Goal: Information Seeking & Learning: Check status

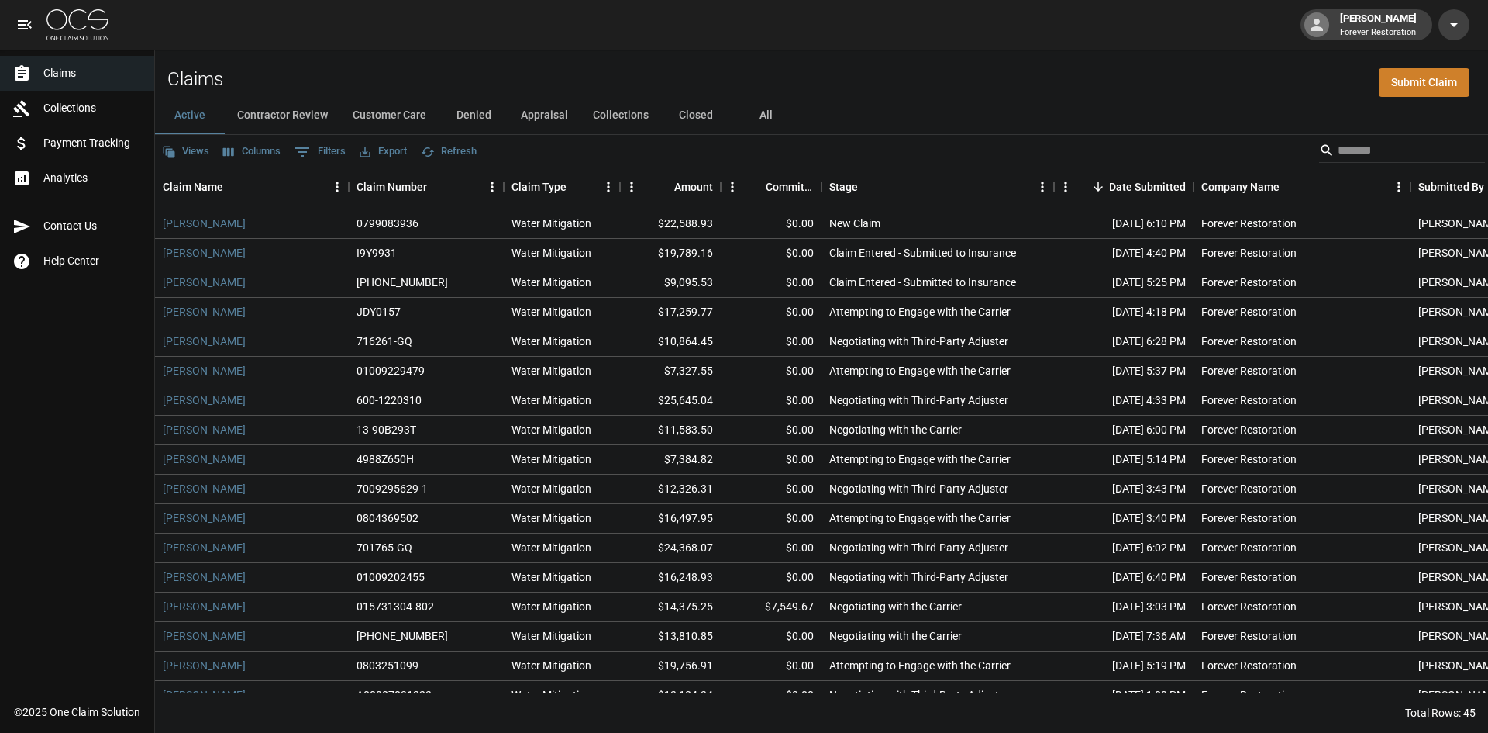
click at [395, 115] on button "Customer Care" at bounding box center [389, 115] width 98 height 37
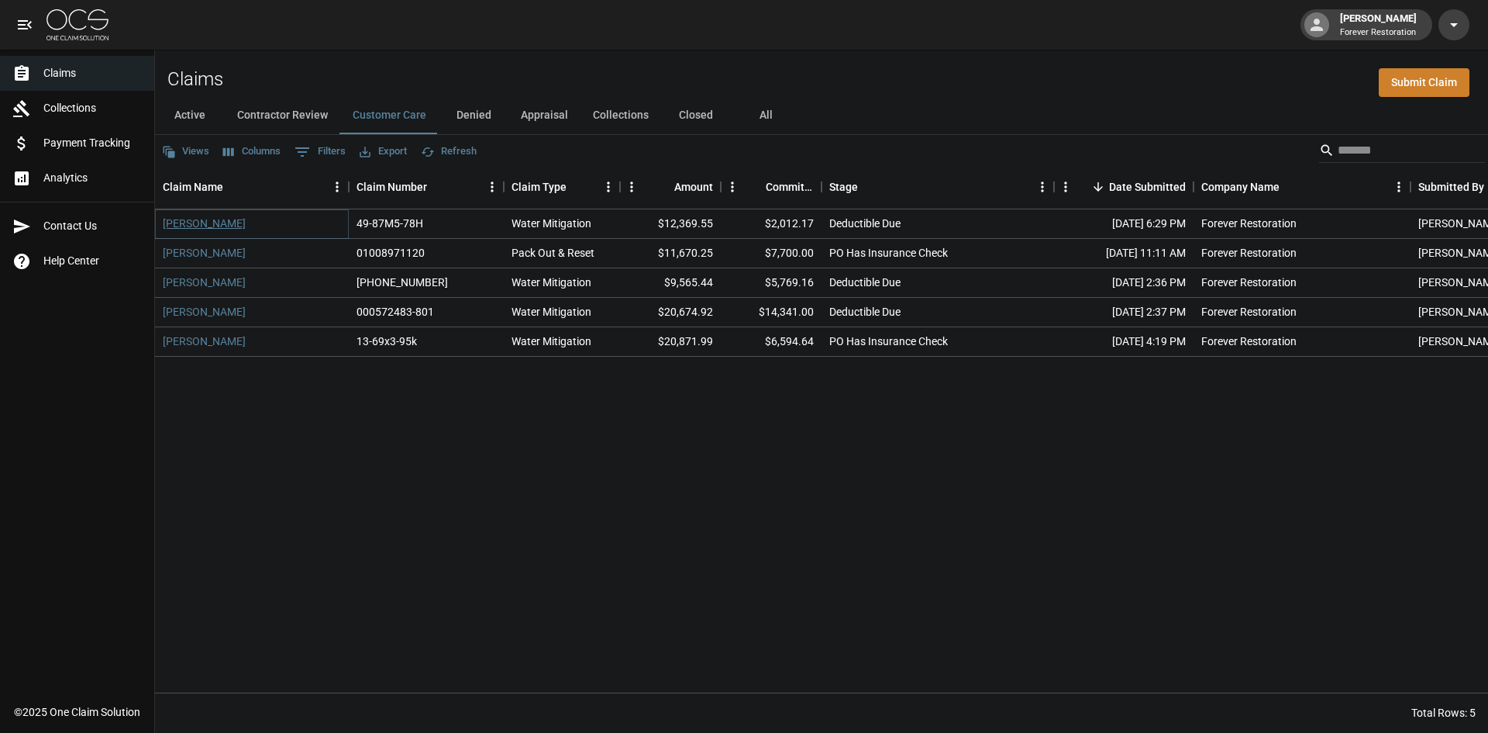
click at [212, 230] on link "[PERSON_NAME]" at bounding box center [204, 223] width 83 height 16
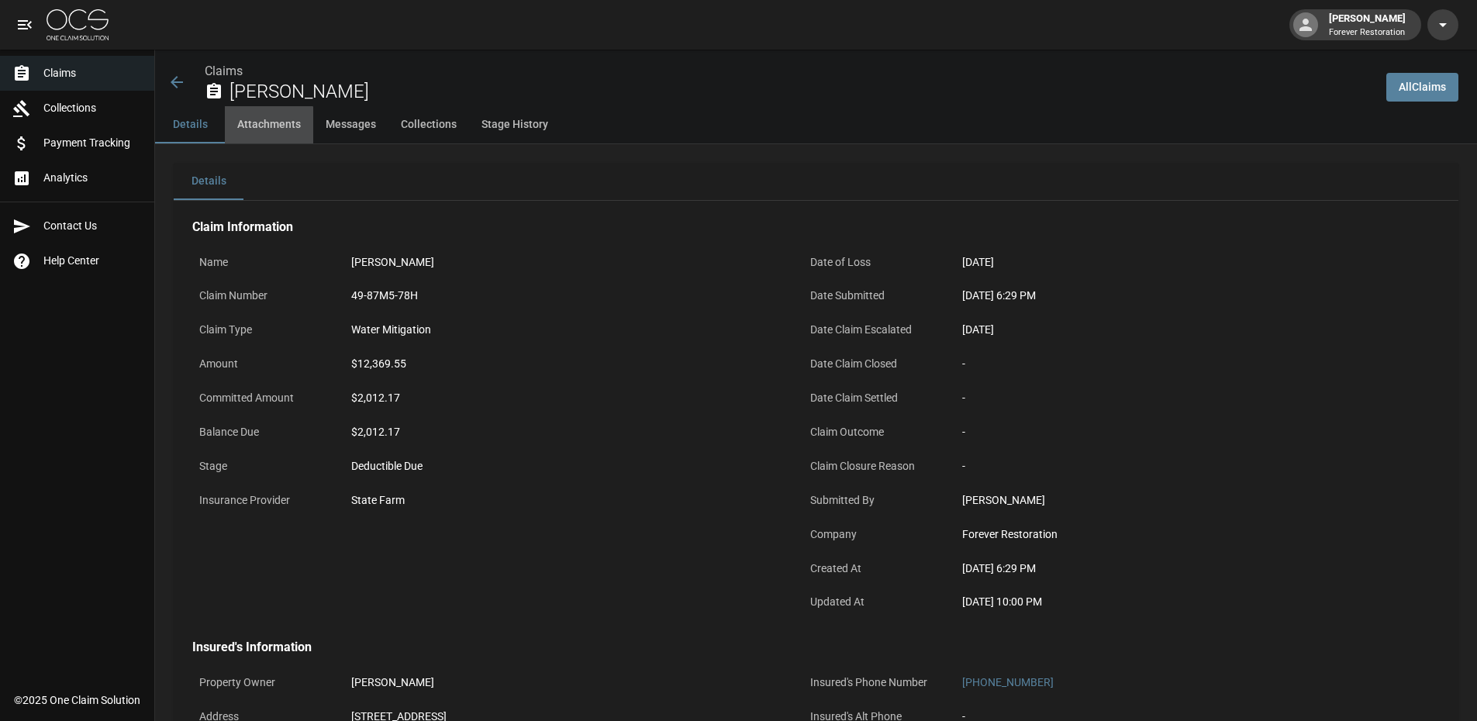
click at [252, 134] on button "Attachments" at bounding box center [269, 124] width 88 height 37
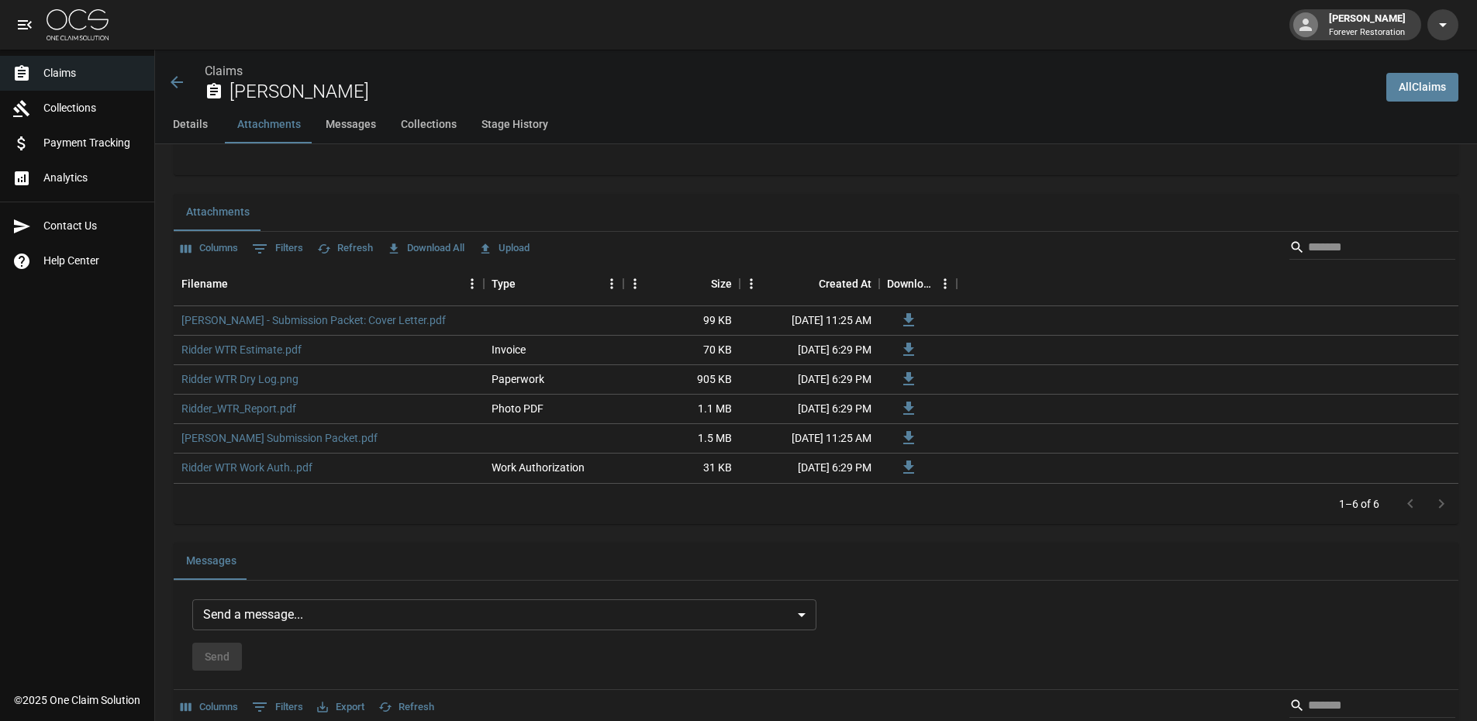
click at [329, 128] on button "Messages" at bounding box center [350, 124] width 75 height 37
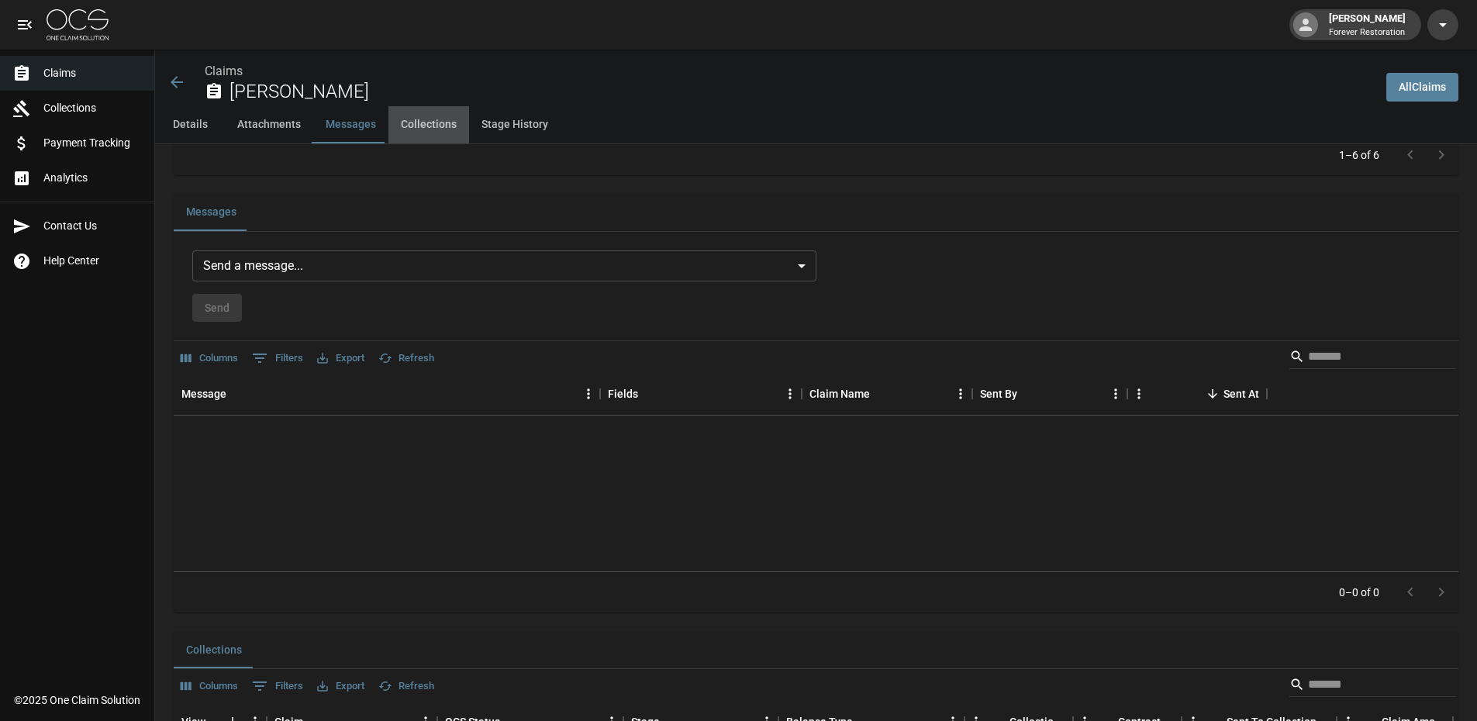
click at [413, 122] on button "Collections" at bounding box center [428, 124] width 81 height 37
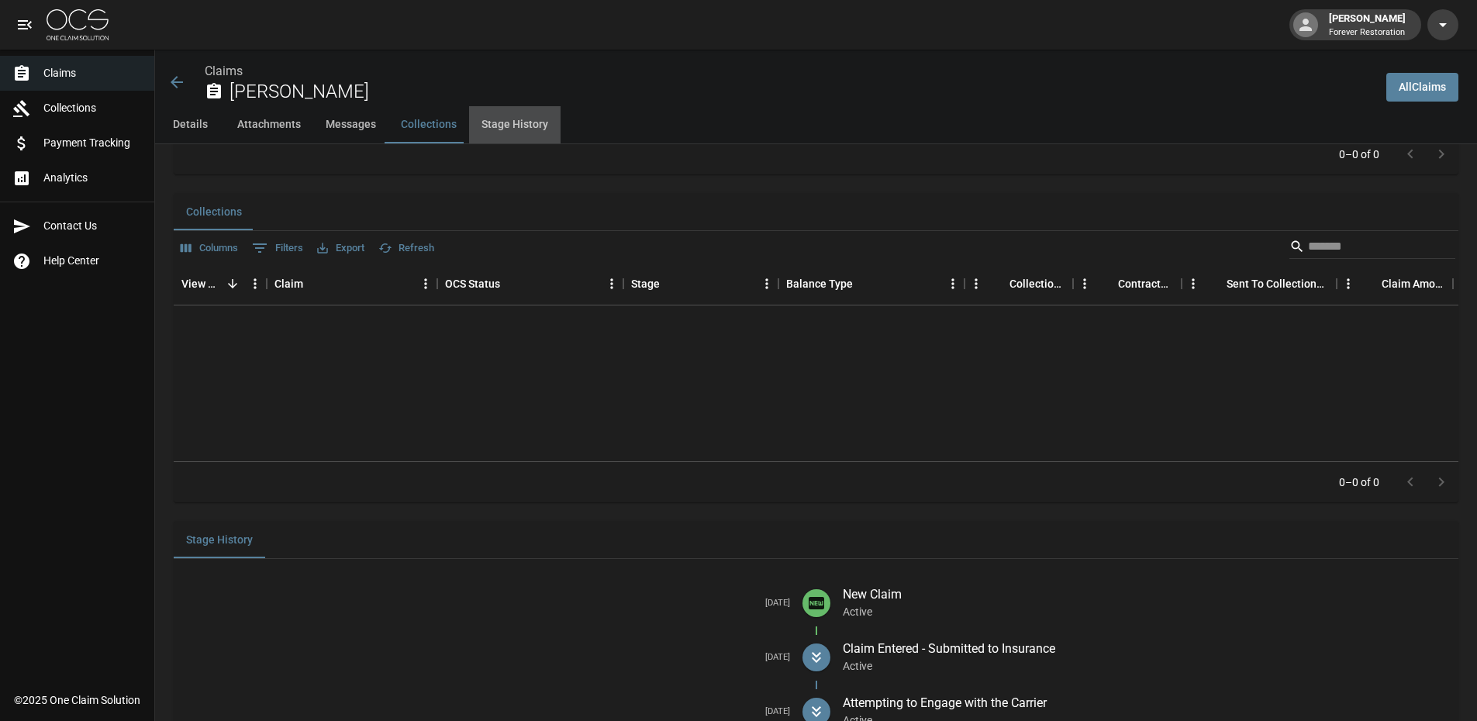
click at [495, 122] on button "Stage History" at bounding box center [514, 124] width 91 height 37
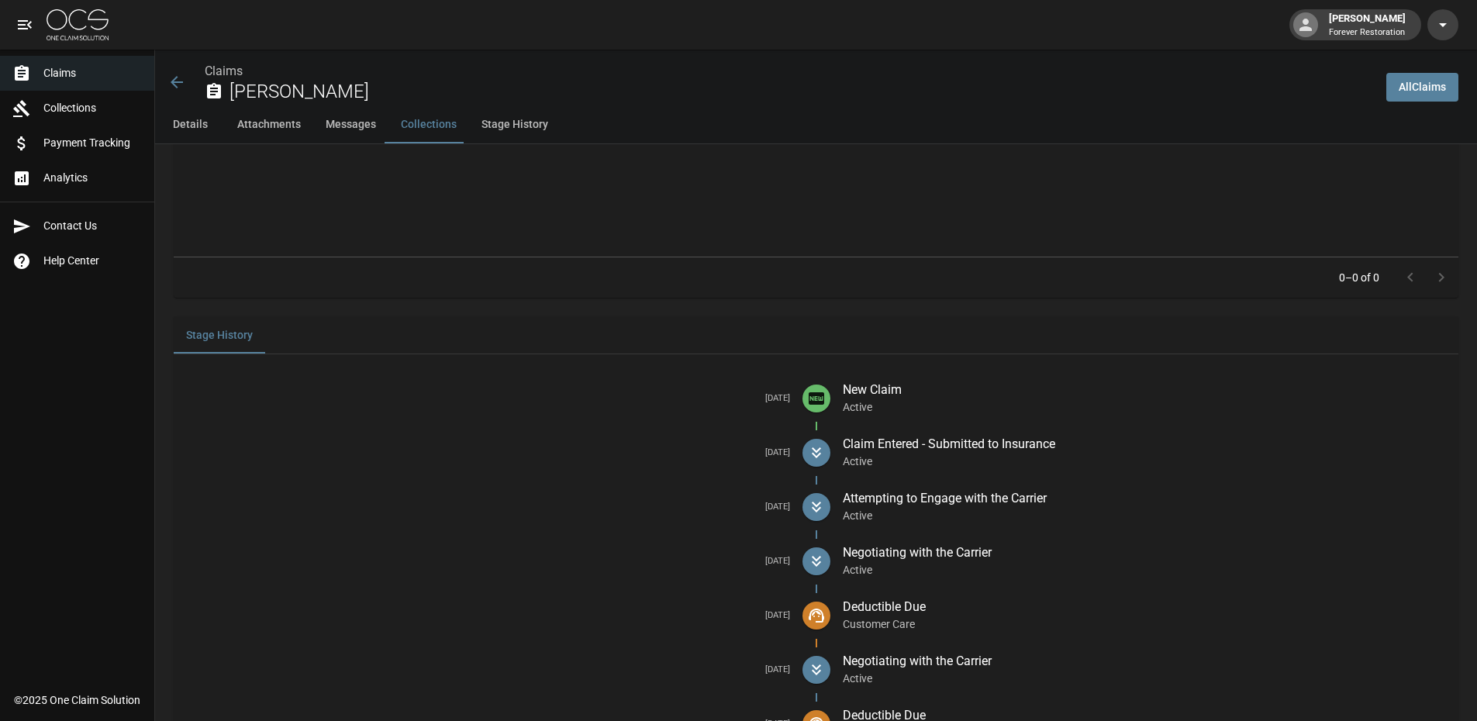
scroll to position [1977, 0]
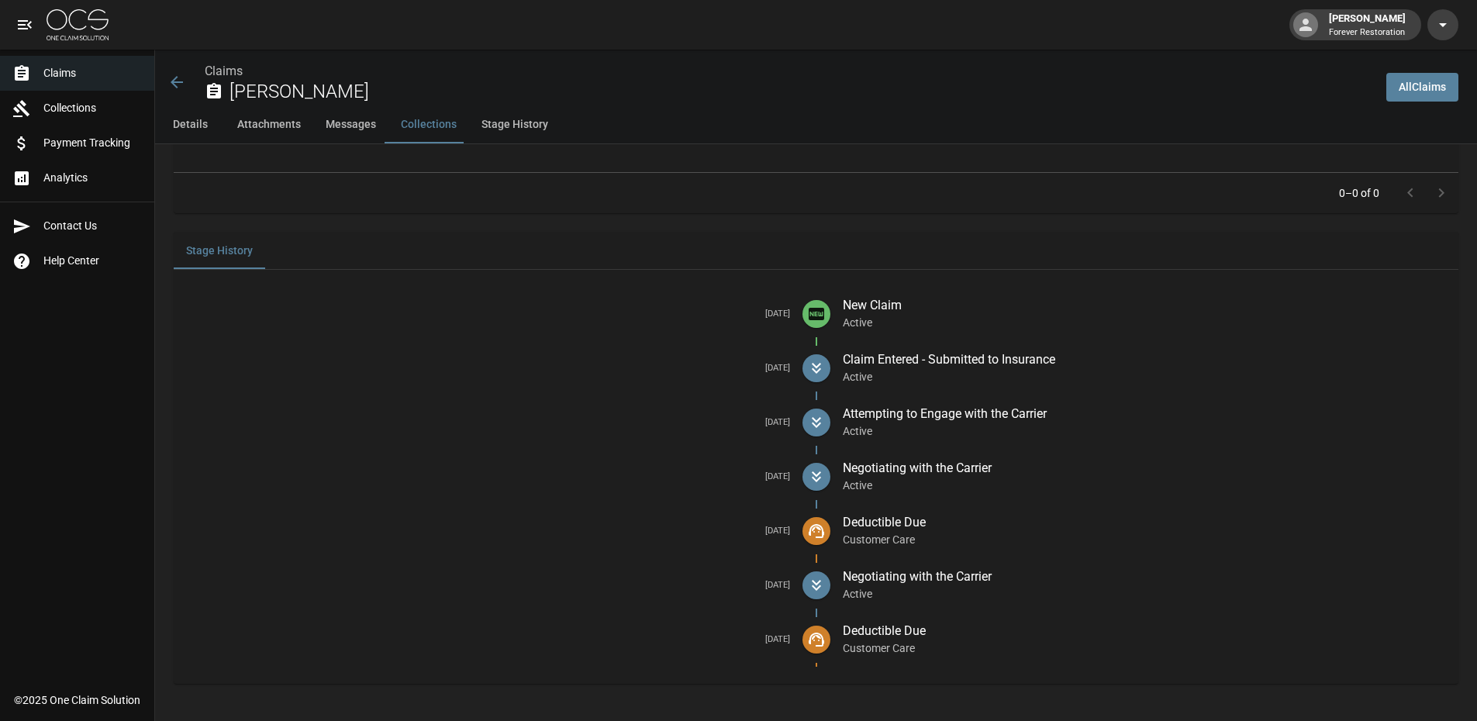
click at [526, 126] on button "Stage History" at bounding box center [514, 124] width 91 height 37
click at [48, 81] on link "Claims" at bounding box center [77, 73] width 154 height 35
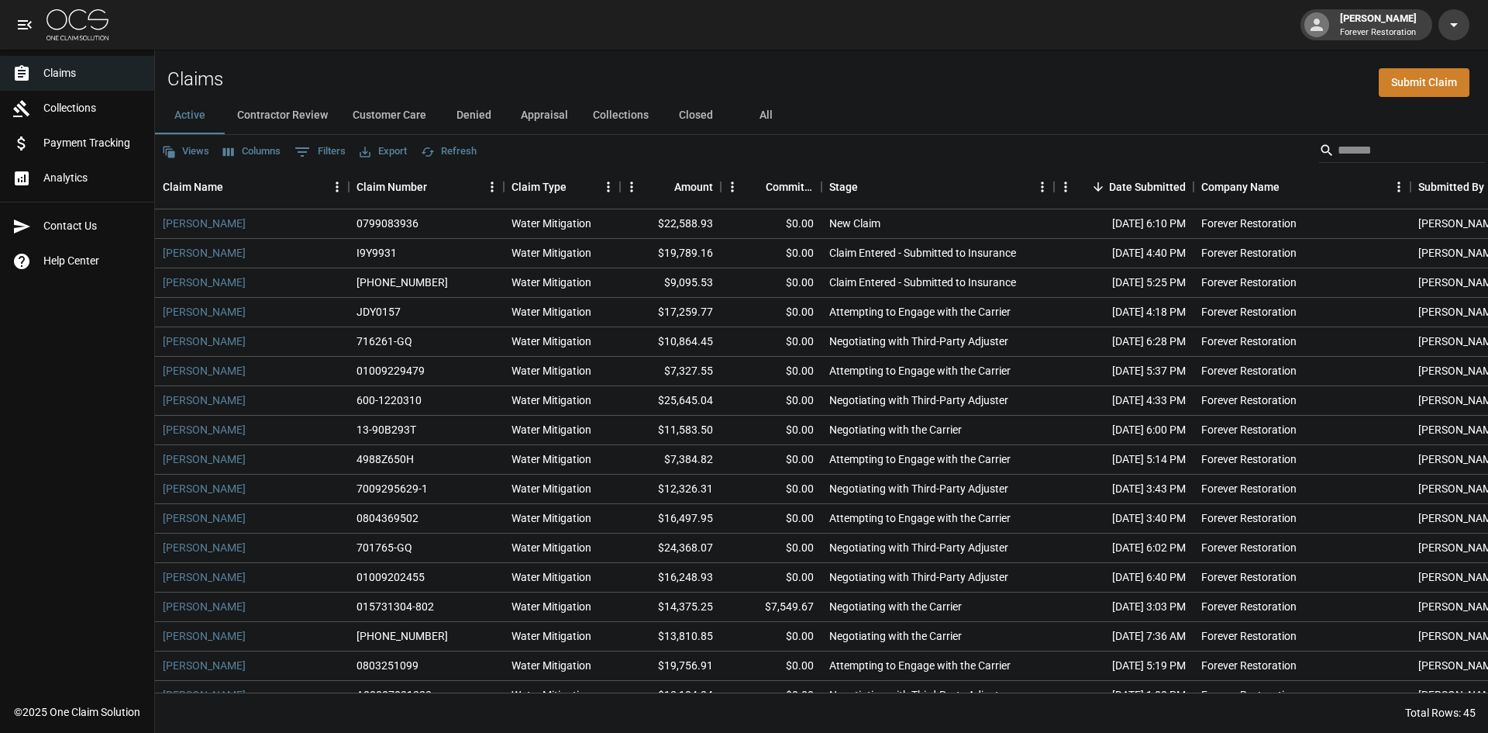
click at [391, 123] on button "Customer Care" at bounding box center [389, 115] width 98 height 37
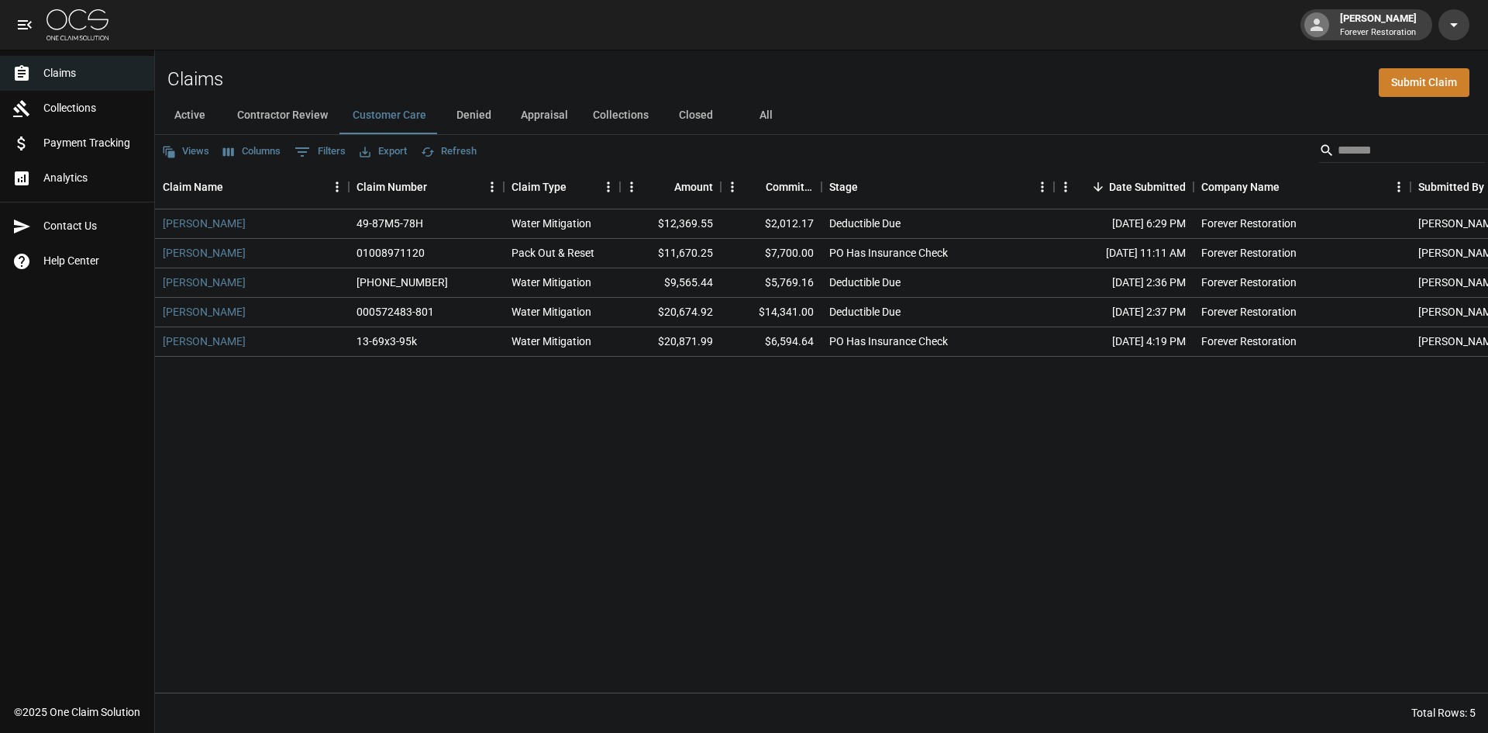
click at [193, 108] on button "Active" at bounding box center [190, 115] width 70 height 37
